Goal: Navigation & Orientation: Find specific page/section

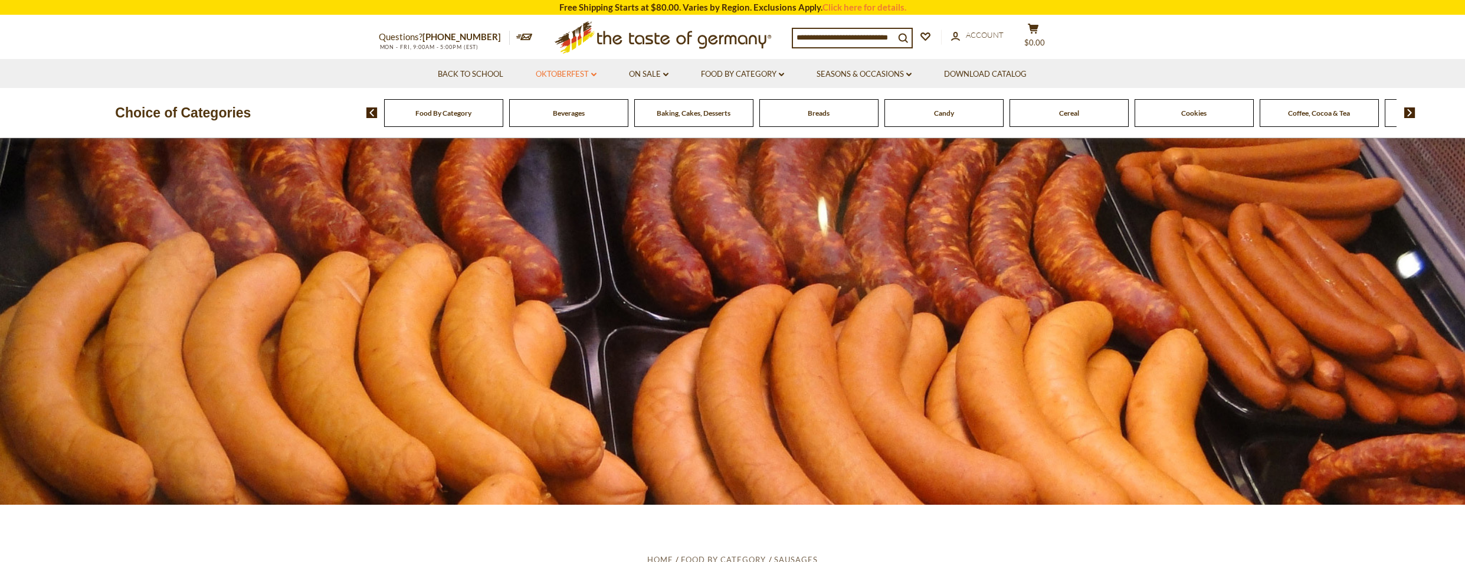
click at [578, 73] on link "Oktoberfest dropdown_arrow" at bounding box center [566, 74] width 61 height 13
click at [562, 120] on link "Oktoberfest Foods" at bounding box center [565, 125] width 73 height 11
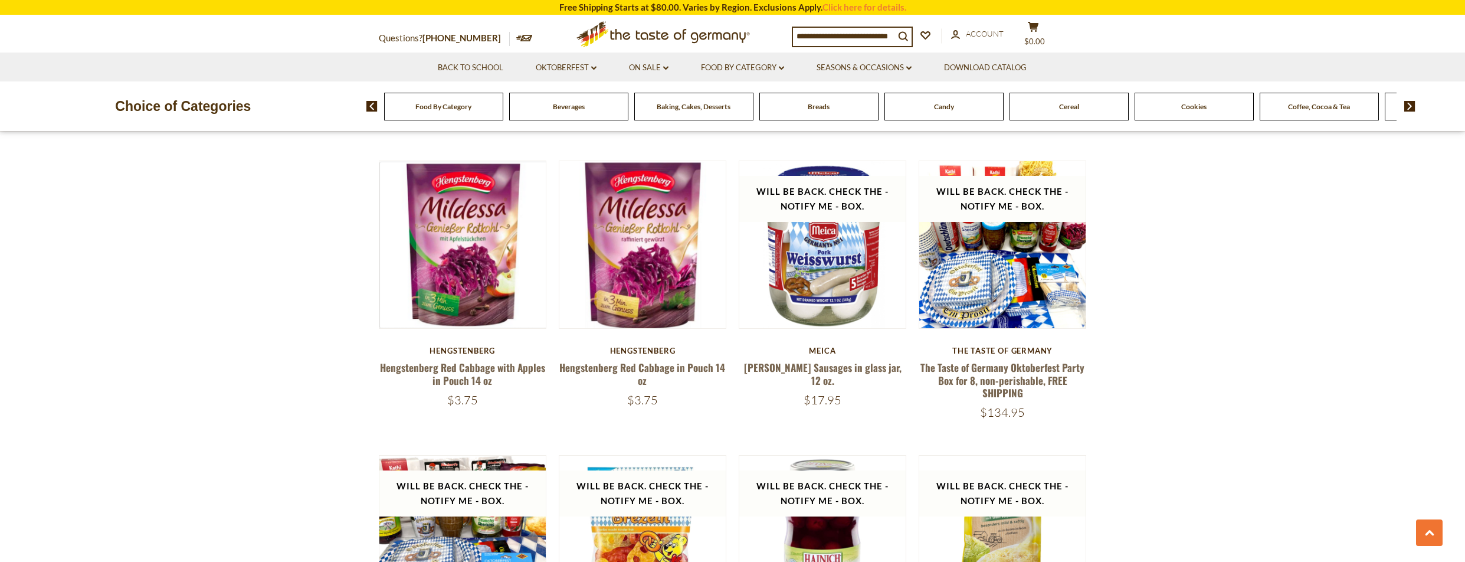
scroll to position [679, 0]
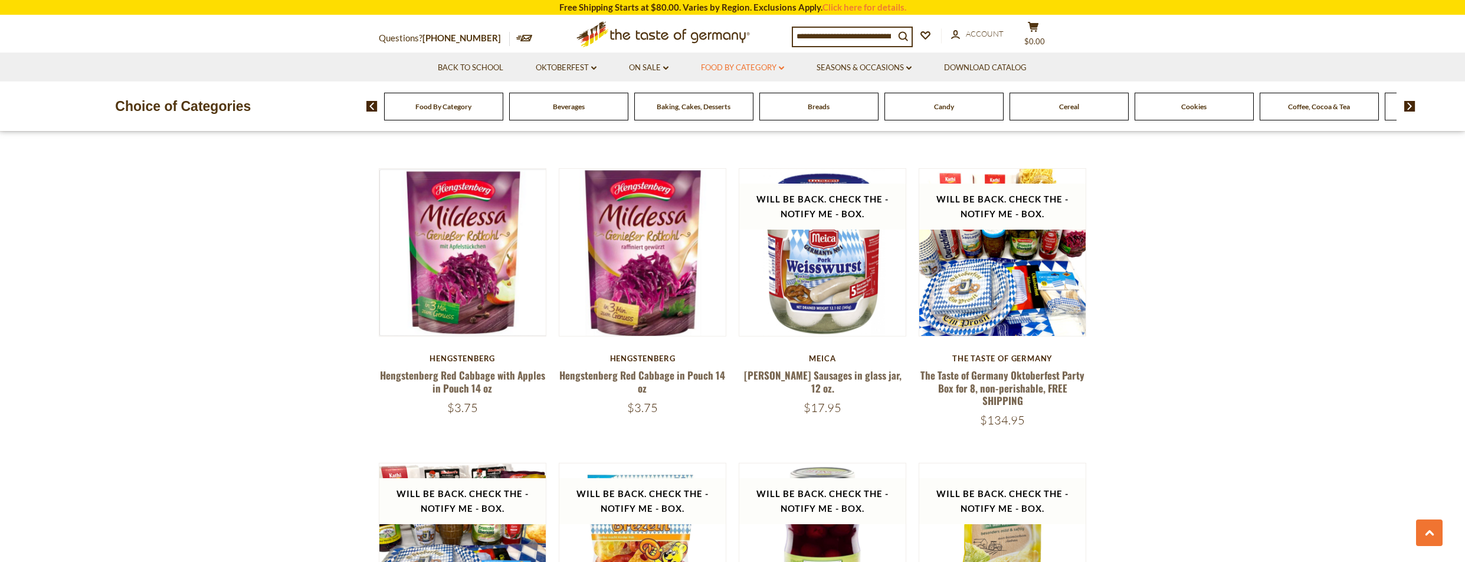
click at [771, 64] on link "Food By Category dropdown_arrow" at bounding box center [742, 67] width 83 height 13
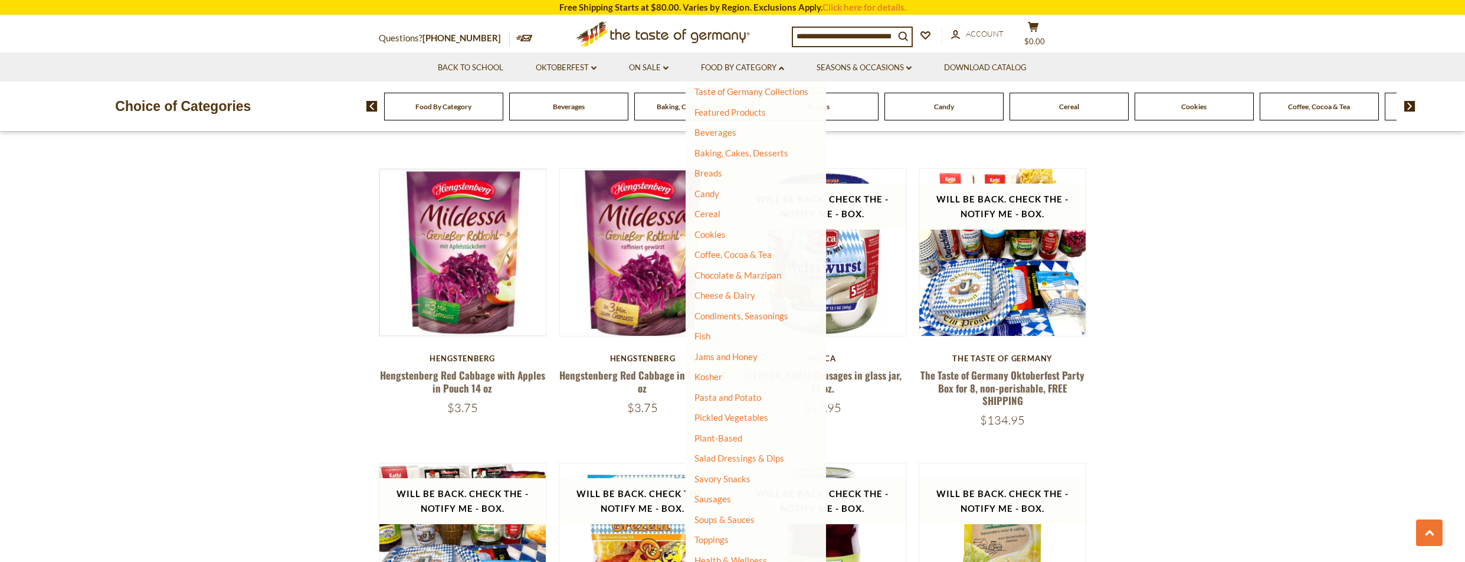
scroll to position [32, 0]
click at [709, 494] on link "Sausages" at bounding box center [712, 494] width 37 height 11
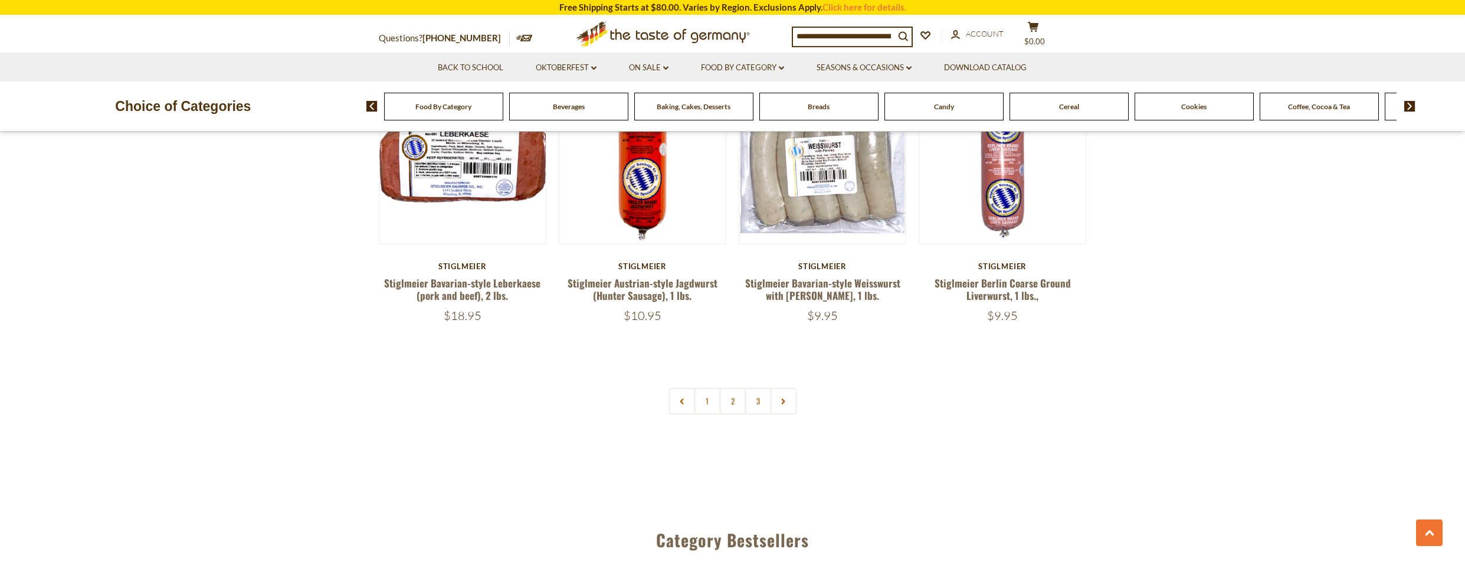
scroll to position [2889, 0]
